Goal: Task Accomplishment & Management: Manage account settings

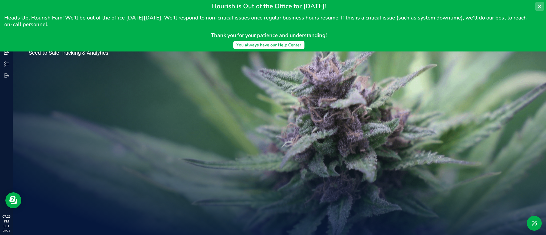
click at [539, 6] on icon at bounding box center [539, 6] width 3 height 3
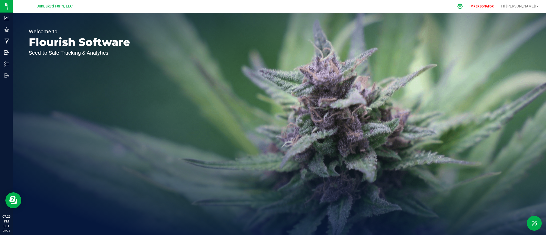
click at [463, 6] on icon at bounding box center [460, 6] width 6 height 6
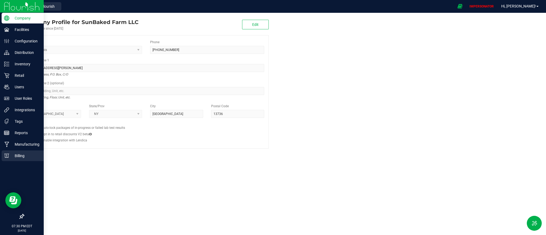
click at [19, 153] on p "Billing" at bounding box center [25, 155] width 32 height 6
